Goal: Information Seeking & Learning: Learn about a topic

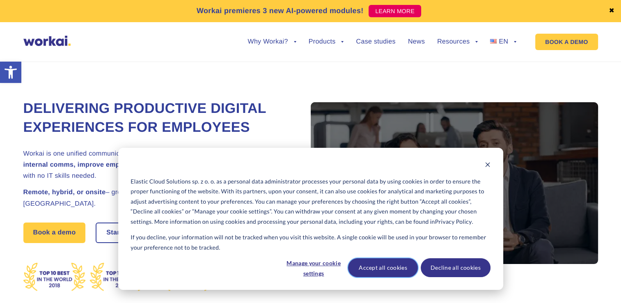
click at [386, 267] on button "Accept all cookies" at bounding box center [383, 267] width 70 height 19
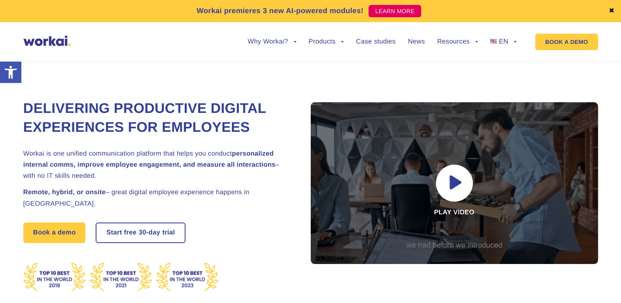
click at [276, 78] on div "Delivering Productive Digital Experiences for Employees Workai is one unified c…" at bounding box center [310, 192] width 575 height 298
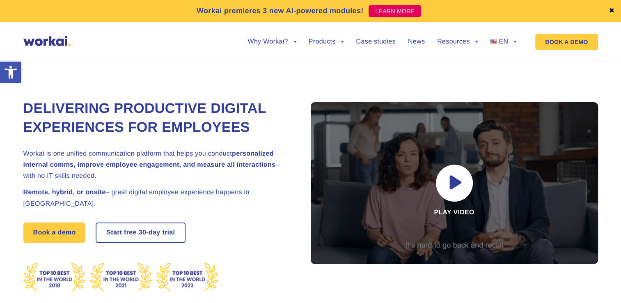
click at [216, 65] on div "Delivering Productive Digital Experiences for Employees Workai is one unified c…" at bounding box center [310, 192] width 575 height 298
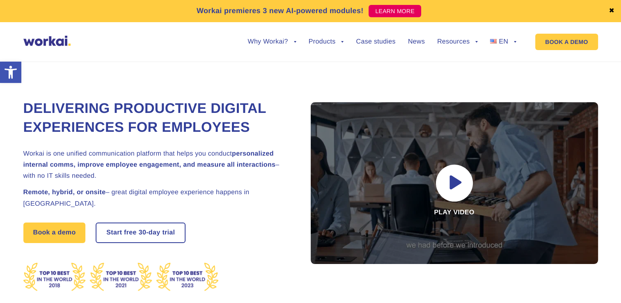
click at [338, 60] on div "Workai premieres 3 new AI-powered modules! LEARN MORE ✖ Why Workai? back Why Wo…" at bounding box center [310, 31] width 621 height 62
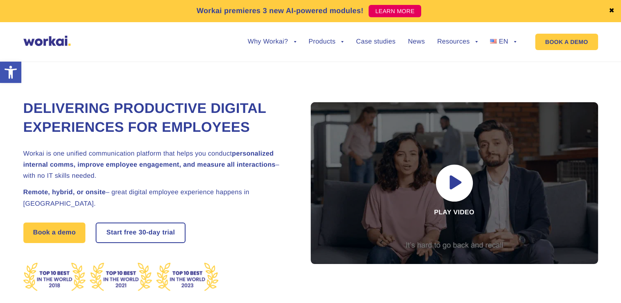
click at [323, 37] on ul "Why Workai? back Why Workai? Intranet ROI calculator Security Products back Wor…" at bounding box center [375, 41] width 281 height 31
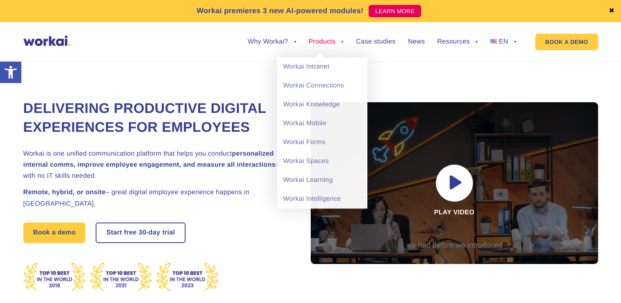
click at [324, 41] on link "Products" at bounding box center [326, 42] width 35 height 7
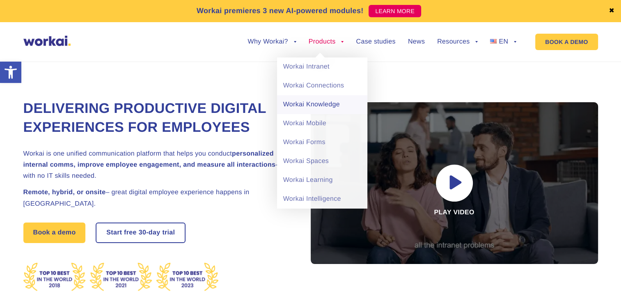
click at [315, 101] on link "Workai Knowledge" at bounding box center [322, 104] width 90 height 19
